Goal: Submit feedback/report problem: Submit feedback/report problem

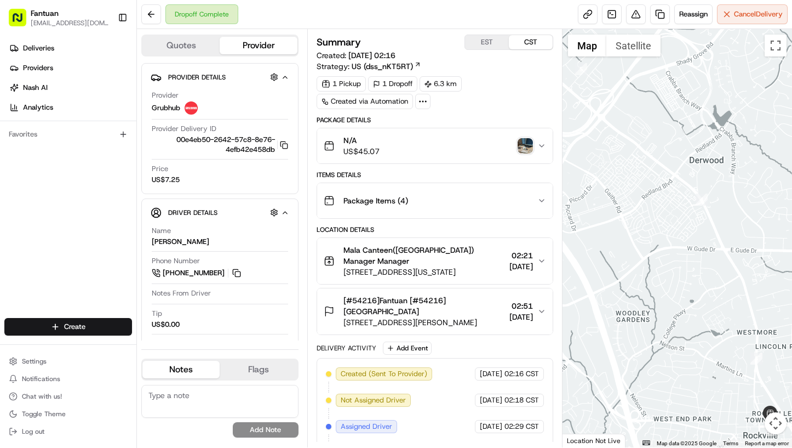
click at [782, 163] on div at bounding box center [678, 238] width 230 height 418
click at [636, 17] on button at bounding box center [636, 14] width 20 height 20
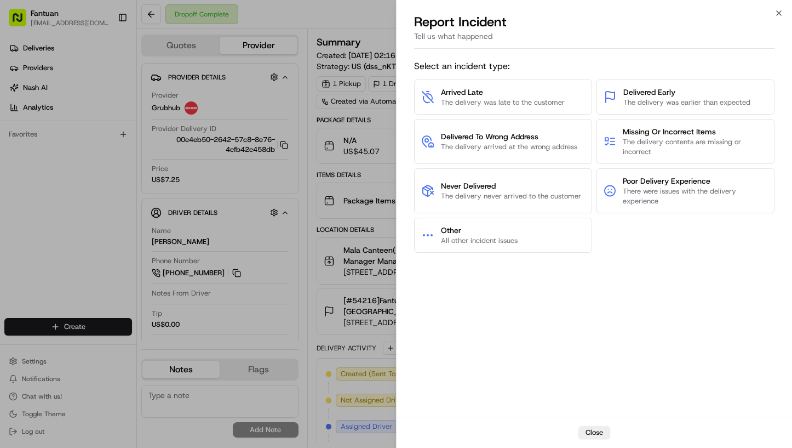
click at [750, 258] on div "Select an incident type: Arrived Late The delivery was late to the customer Del…" at bounding box center [594, 234] width 361 height 359
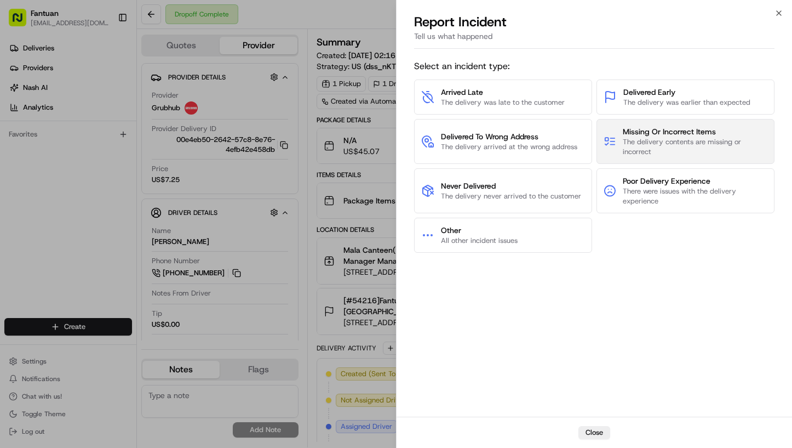
click at [708, 149] on span "The delivery contents are missing or incorrect" at bounding box center [695, 147] width 145 height 20
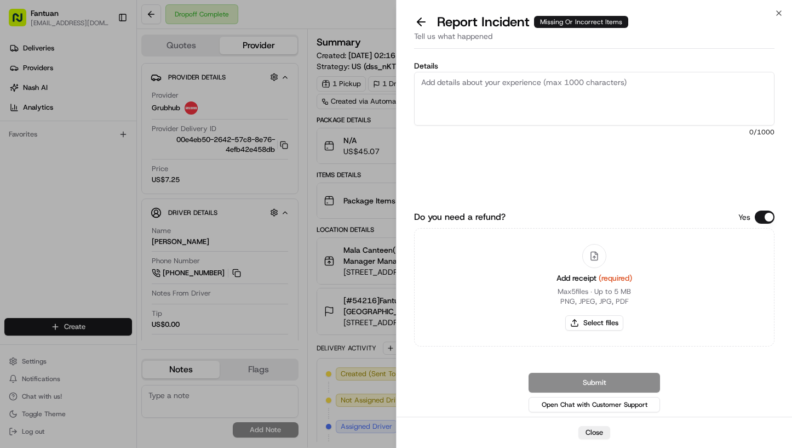
click at [741, 177] on div "Details 0 /1000" at bounding box center [594, 131] width 361 height 138
click at [607, 323] on button "Select files" at bounding box center [595, 322] width 58 height 15
type input "C:\fakepath\1959723868801228800.jpeg"
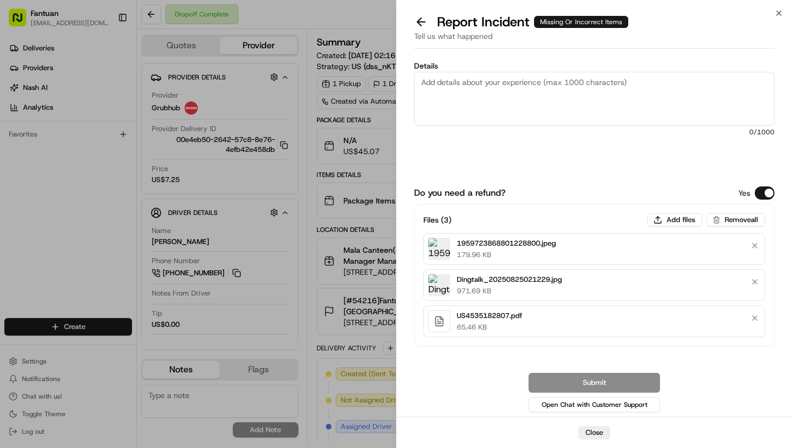
click at [768, 53] on div "Report Incident Missing Or Incorrect Items Tell us what happened" at bounding box center [595, 33] width 396 height 40
click at [586, 109] on textarea "Details" at bounding box center [594, 99] width 361 height 54
paste textarea "The driver forgot to deliver the ‘Diet Sugar Lemon Tea’."
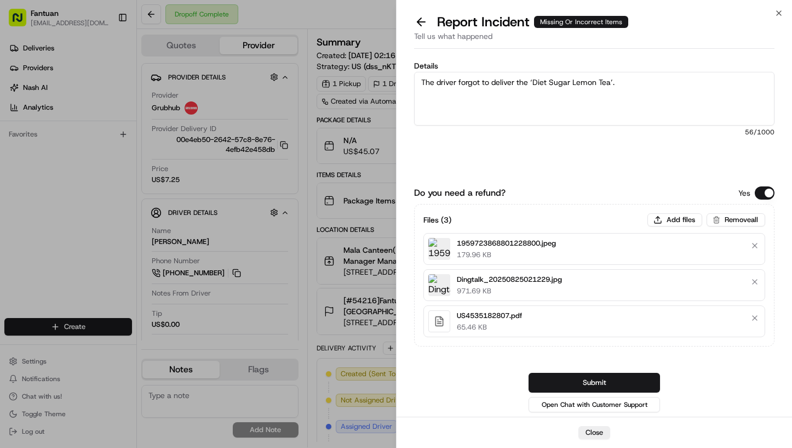
type textarea "The driver forgot to deliver the ‘Diet Sugar Lemon Tea’."
click at [756, 57] on div "Details The driver forgot to deliver the ‘Diet Sugar Lemon Tea’. 56 /1000 Do yo…" at bounding box center [594, 234] width 361 height 359
click at [618, 387] on button "Submit" at bounding box center [595, 383] width 132 height 20
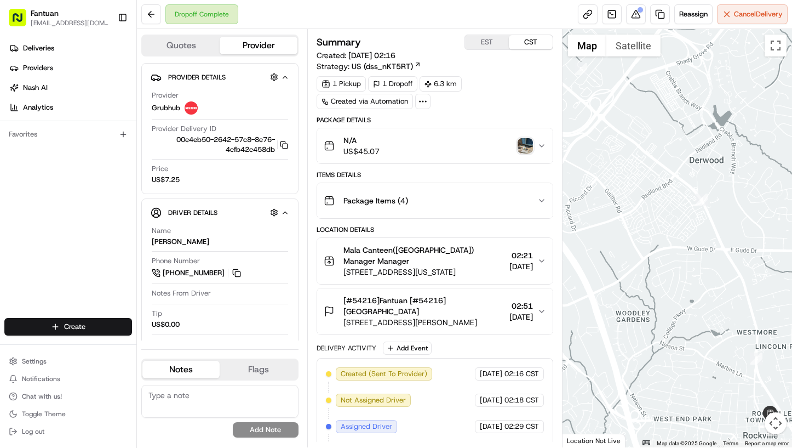
click at [771, 89] on div at bounding box center [678, 238] width 230 height 418
